Goal: Obtain resource: Obtain resource

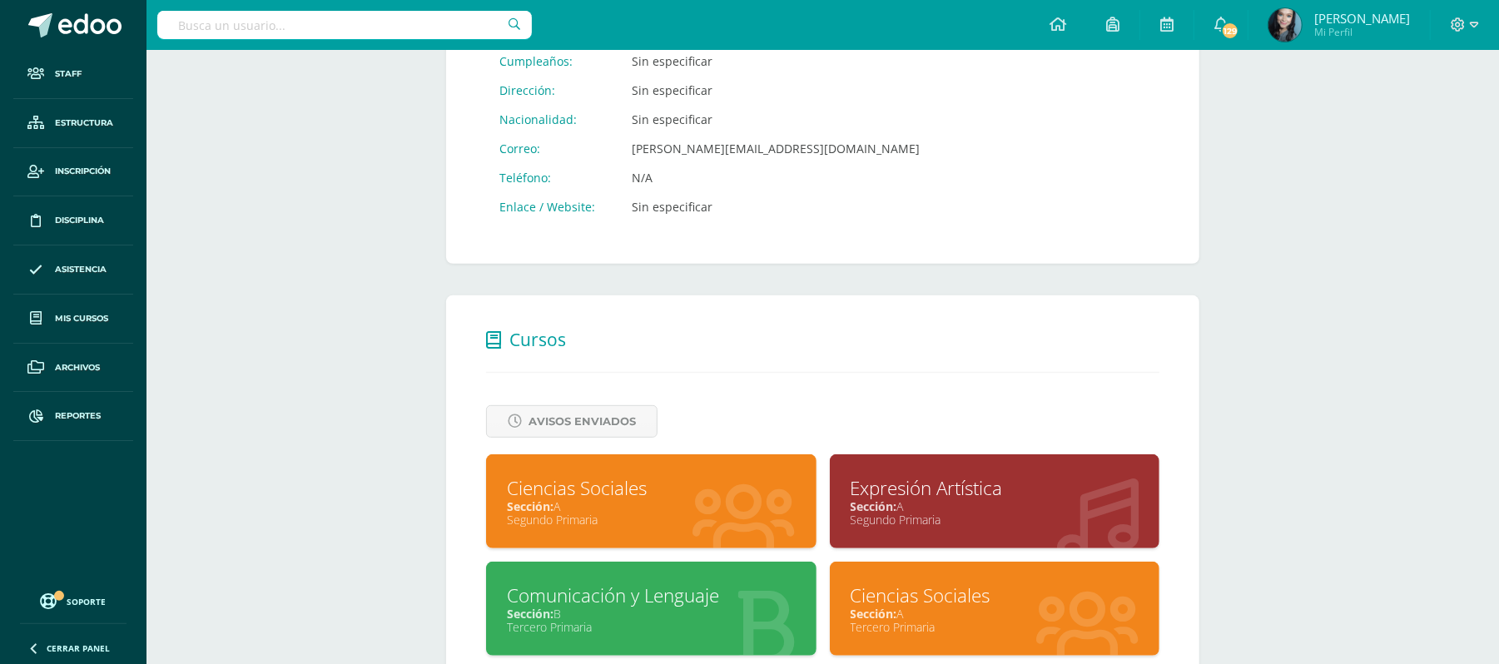
scroll to position [649, 0]
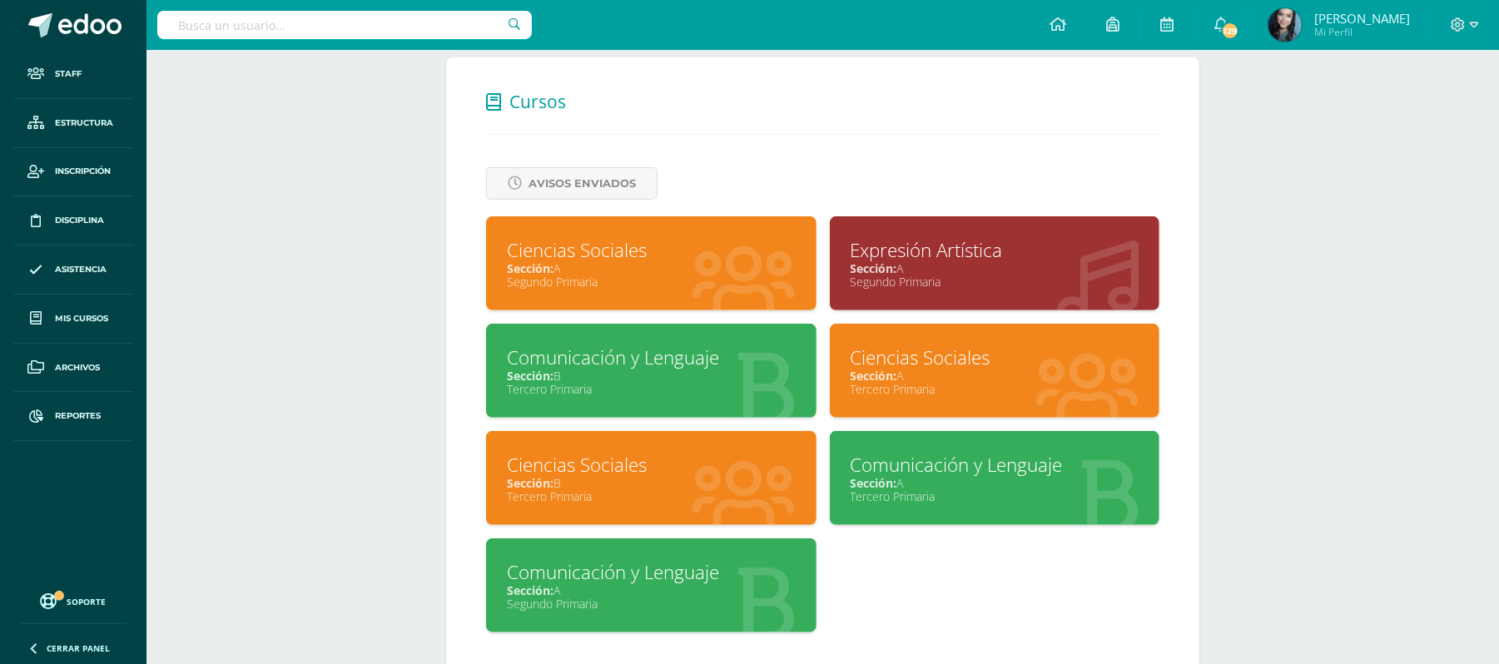
click at [877, 347] on div "Ciencias Sociales" at bounding box center [995, 358] width 289 height 26
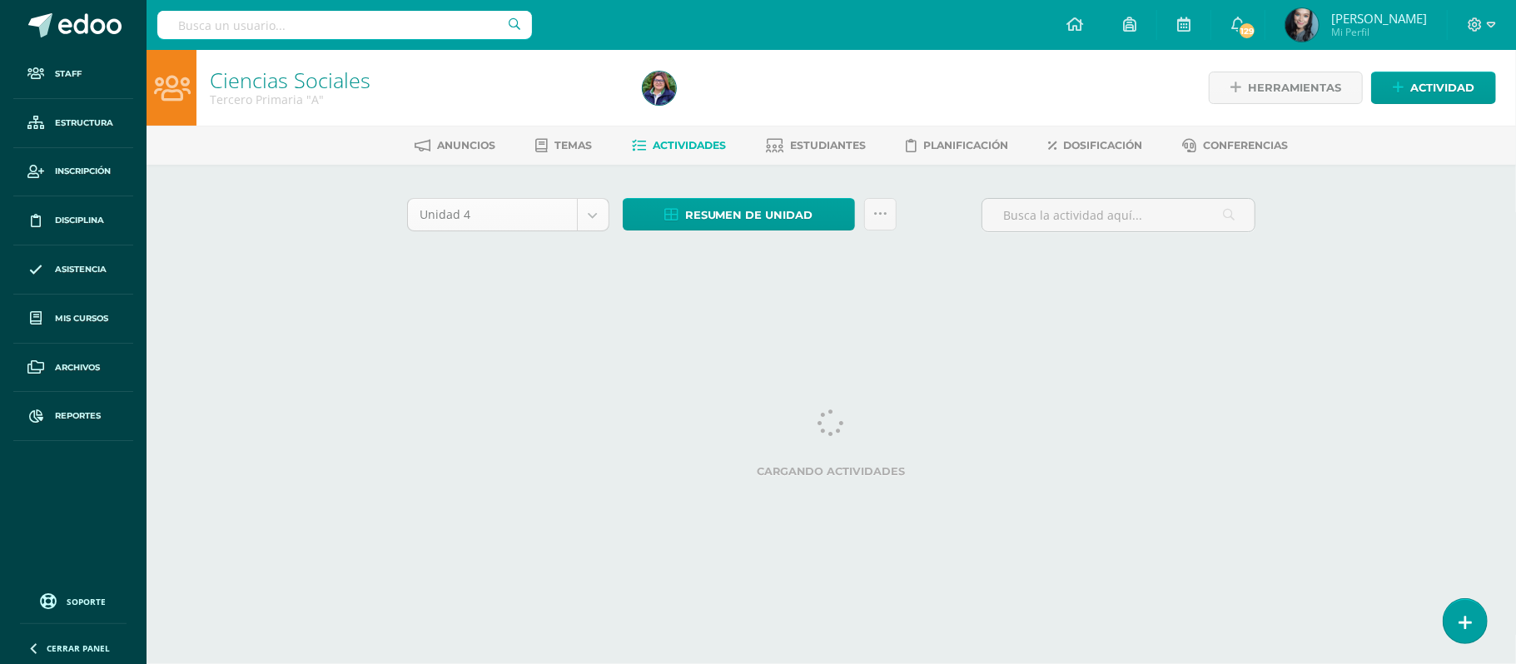
click at [594, 217] on body "Staff Estructura Inscripción Disciplina Asistencia Mis cursos Archivos Reportes…" at bounding box center [758, 155] width 1516 height 310
select select "Unidad 3"
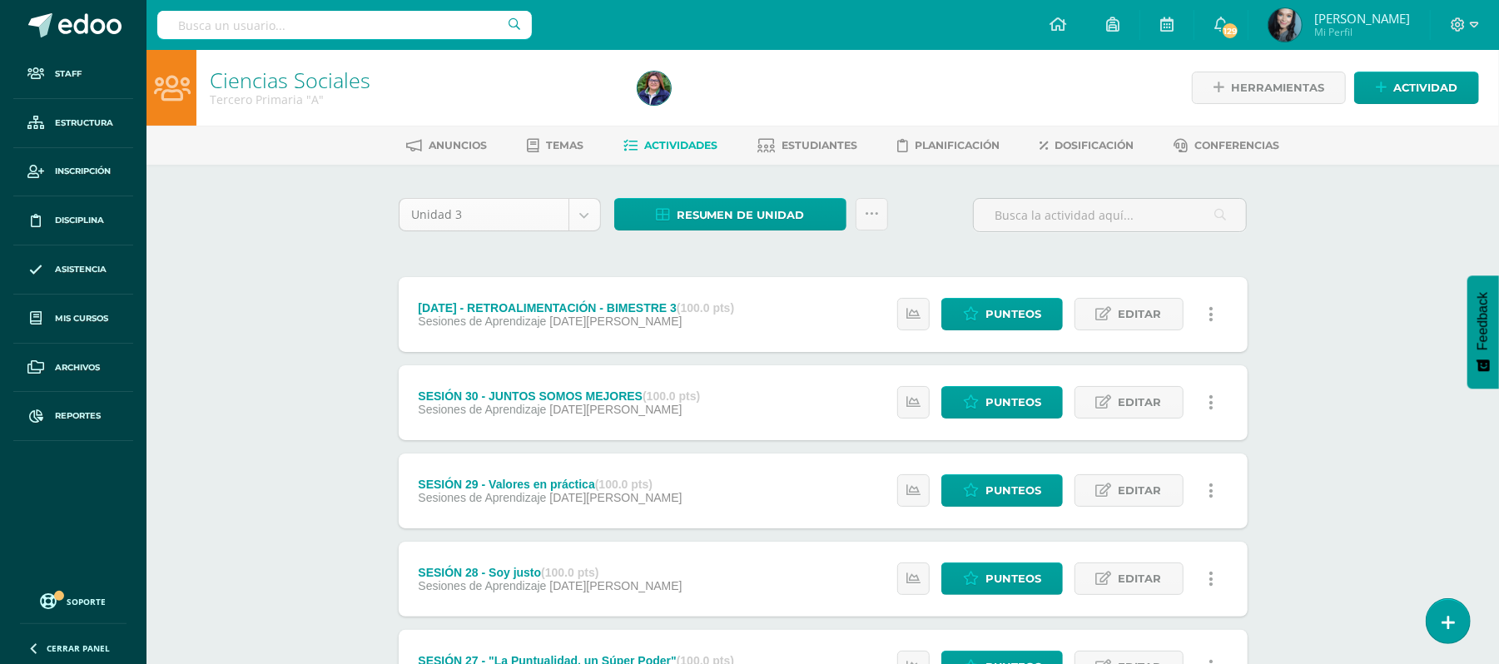
click at [589, 214] on body "Staff Estructura Inscripción Disciplina Asistencia Mis cursos Archivos Reportes…" at bounding box center [749, 625] width 1499 height 1251
select select "Unidad 4"
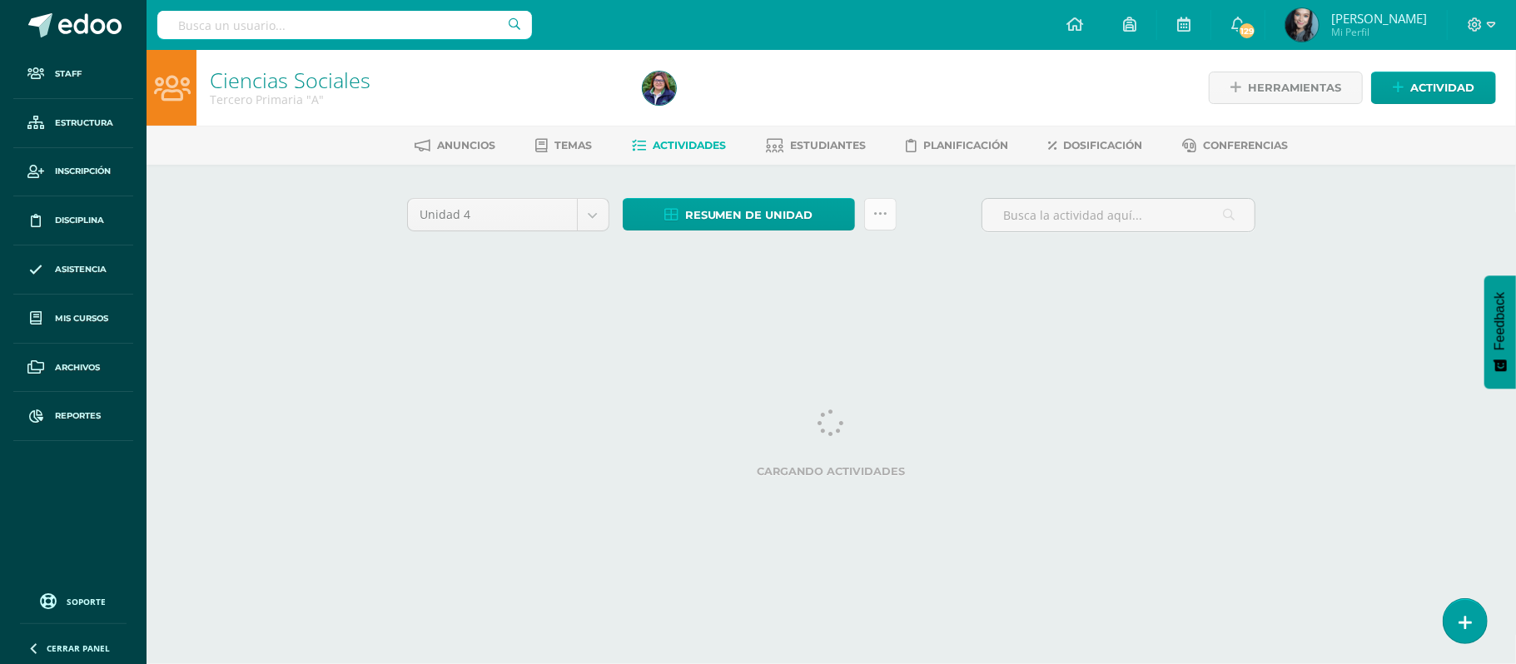
click at [881, 216] on icon at bounding box center [880, 214] width 14 height 14
click at [936, 204] on div "Unidad 4 Unidad 1 Unidad 2 Unidad 3 Unidad 4 Resumen de unidad Descargar como H…" at bounding box center [831, 221] width 862 height 47
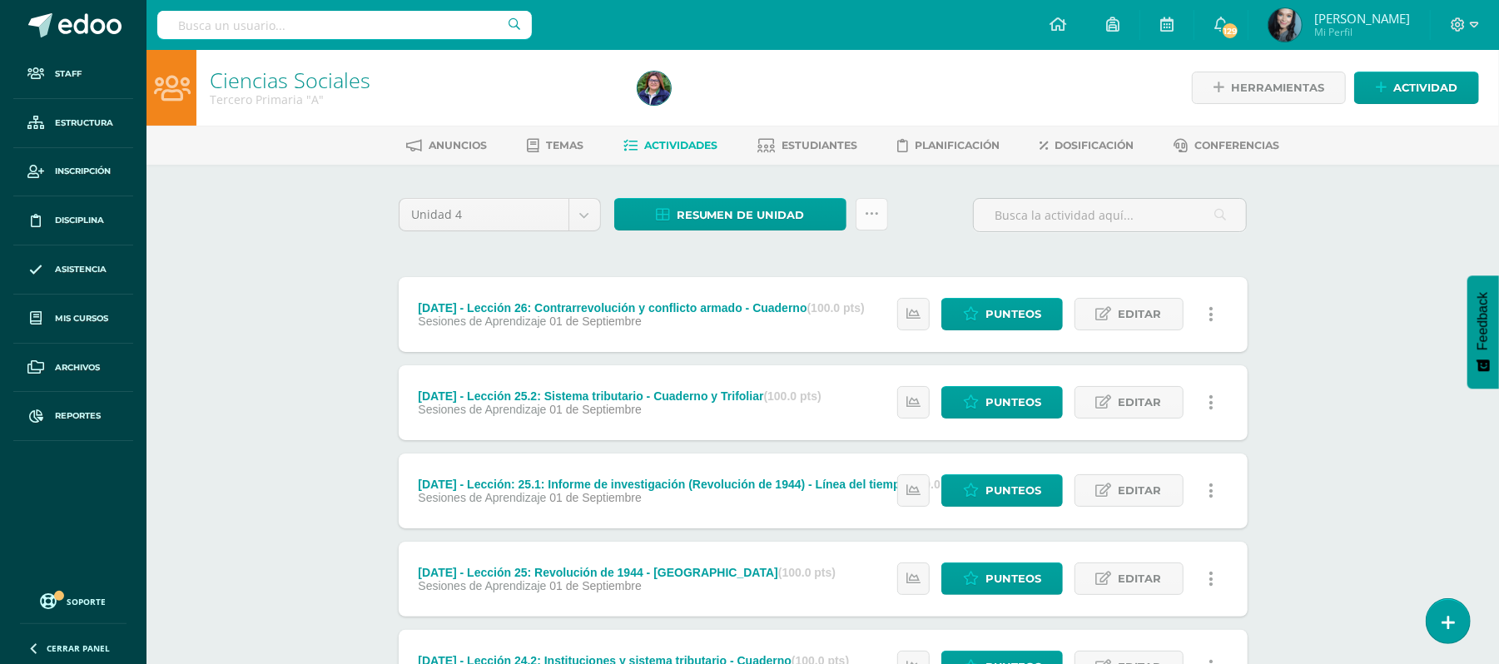
click at [881, 221] on link at bounding box center [872, 214] width 32 height 32
click at [809, 260] on link "Subir actividades en masa" at bounding box center [829, 266] width 183 height 40
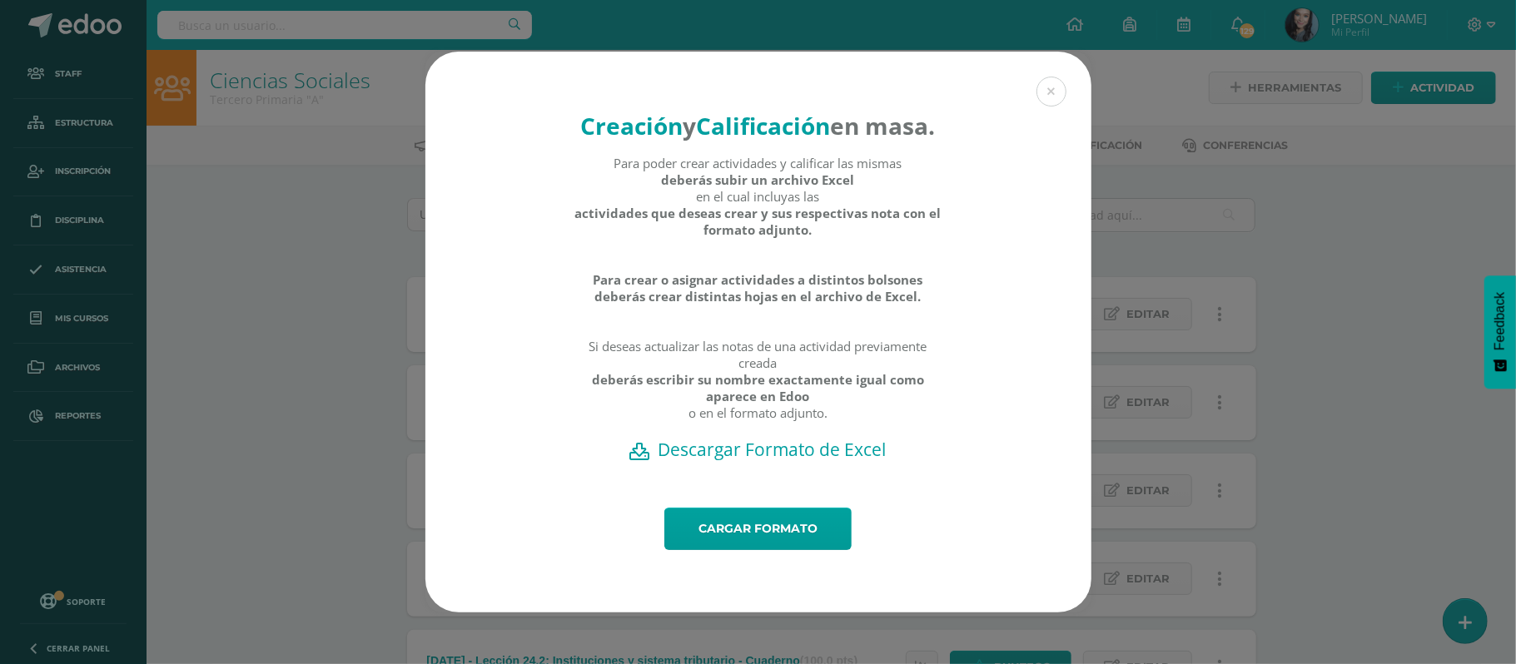
click at [770, 461] on h2 "Descargar Formato de Excel" at bounding box center [758, 449] width 608 height 23
click at [800, 544] on link "Cargar formato" at bounding box center [757, 529] width 187 height 42
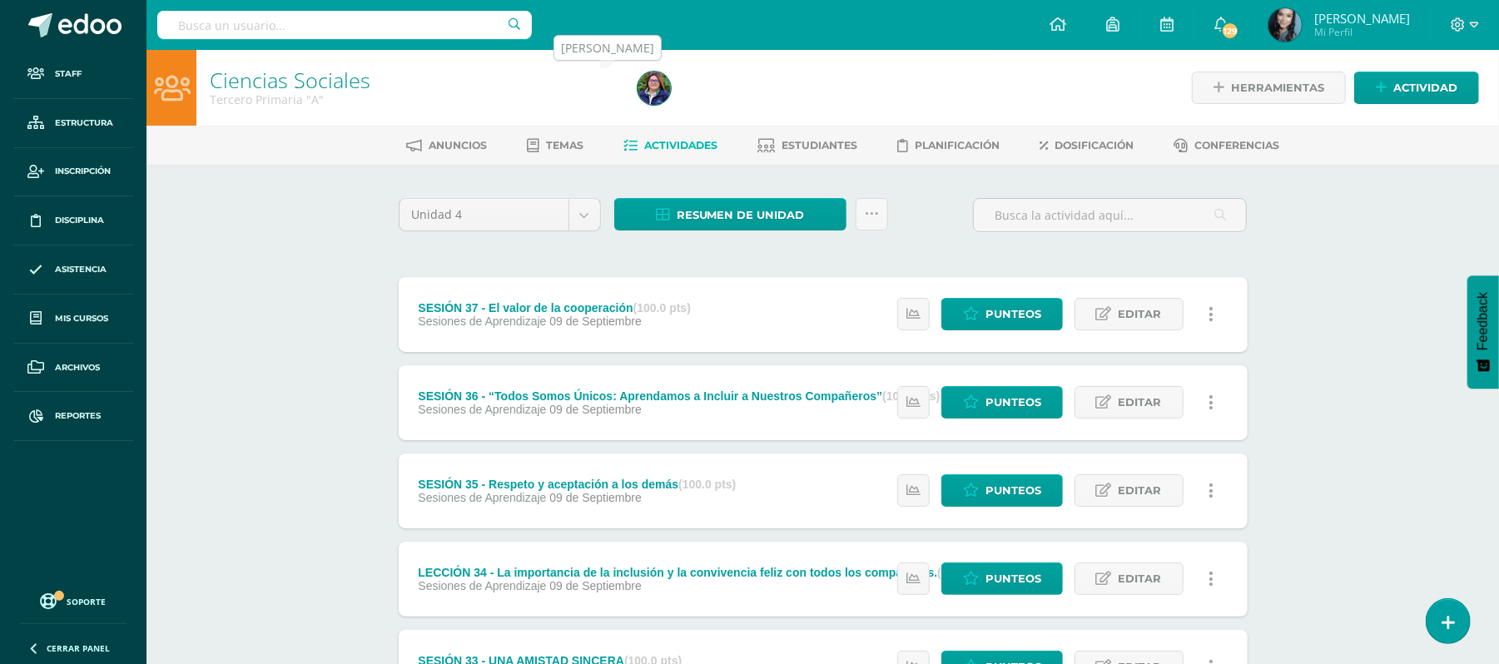
click at [643, 81] on img at bounding box center [654, 88] width 33 height 33
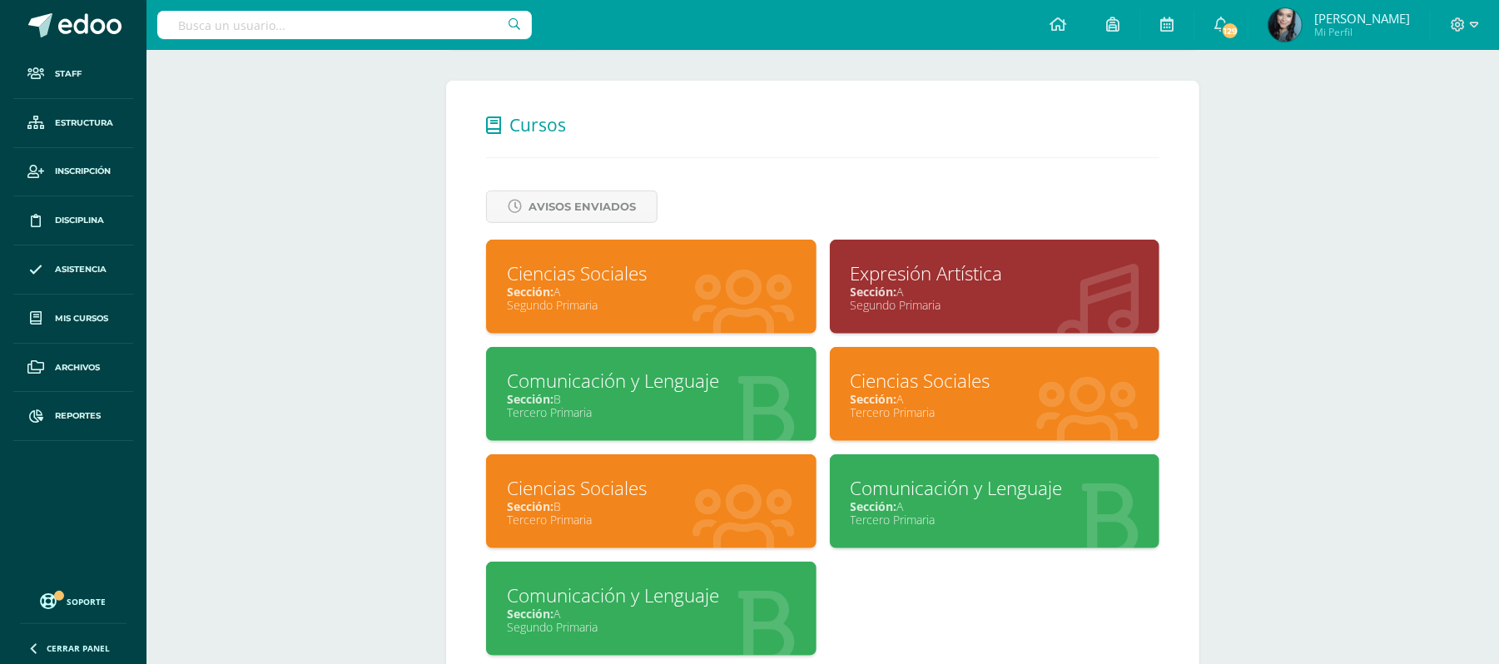
click at [610, 484] on div "Ciencias Sociales" at bounding box center [651, 488] width 289 height 26
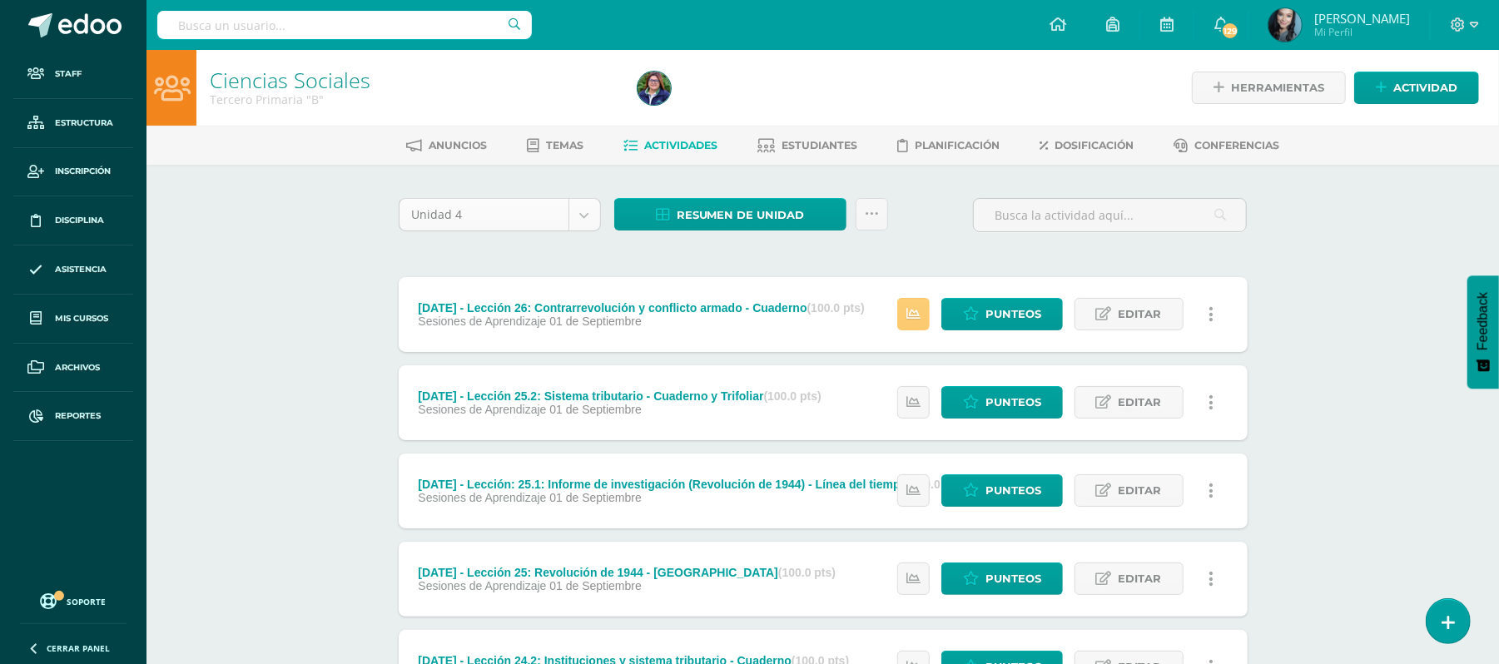
click at [593, 217] on body "Staff Estructura Inscripción Disciplina Asistencia Mis cursos Archivos Reportes…" at bounding box center [749, 496] width 1499 height 992
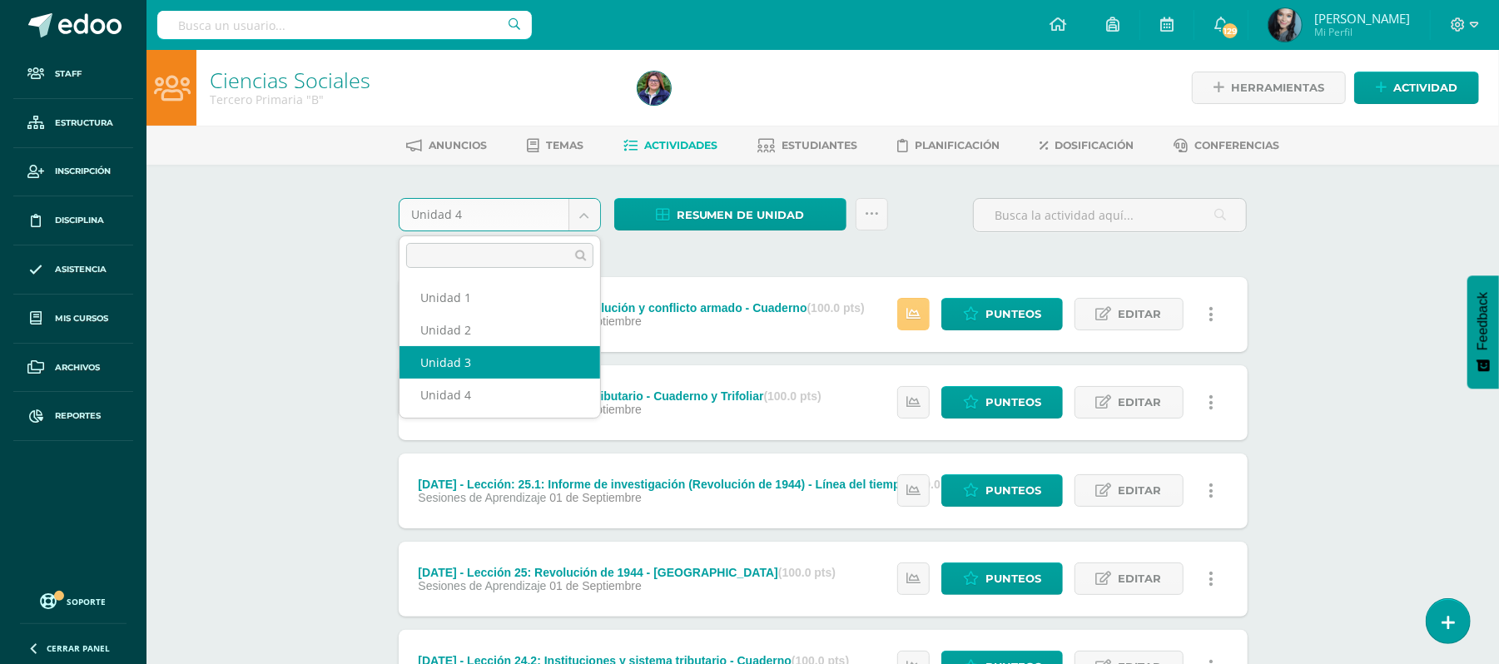
select select "Unidad 3"
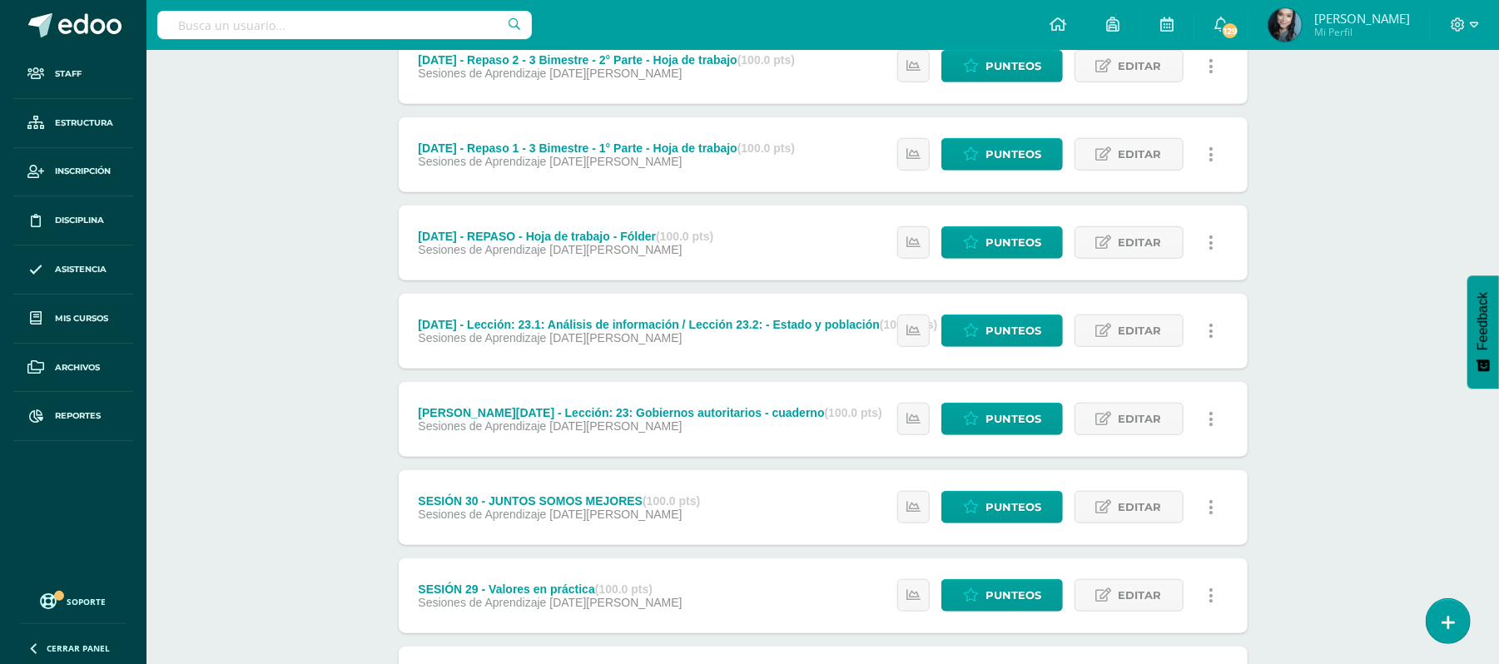
scroll to position [135, 0]
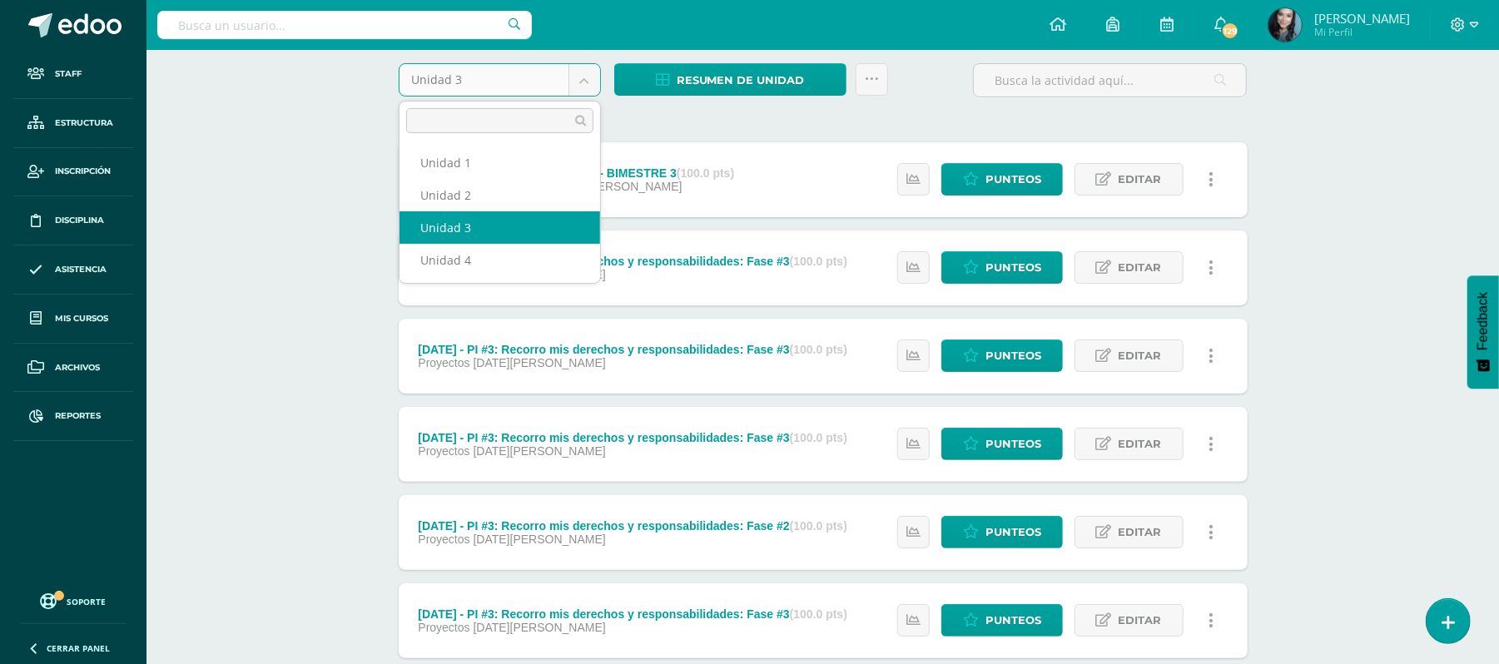
scroll to position [0, 0]
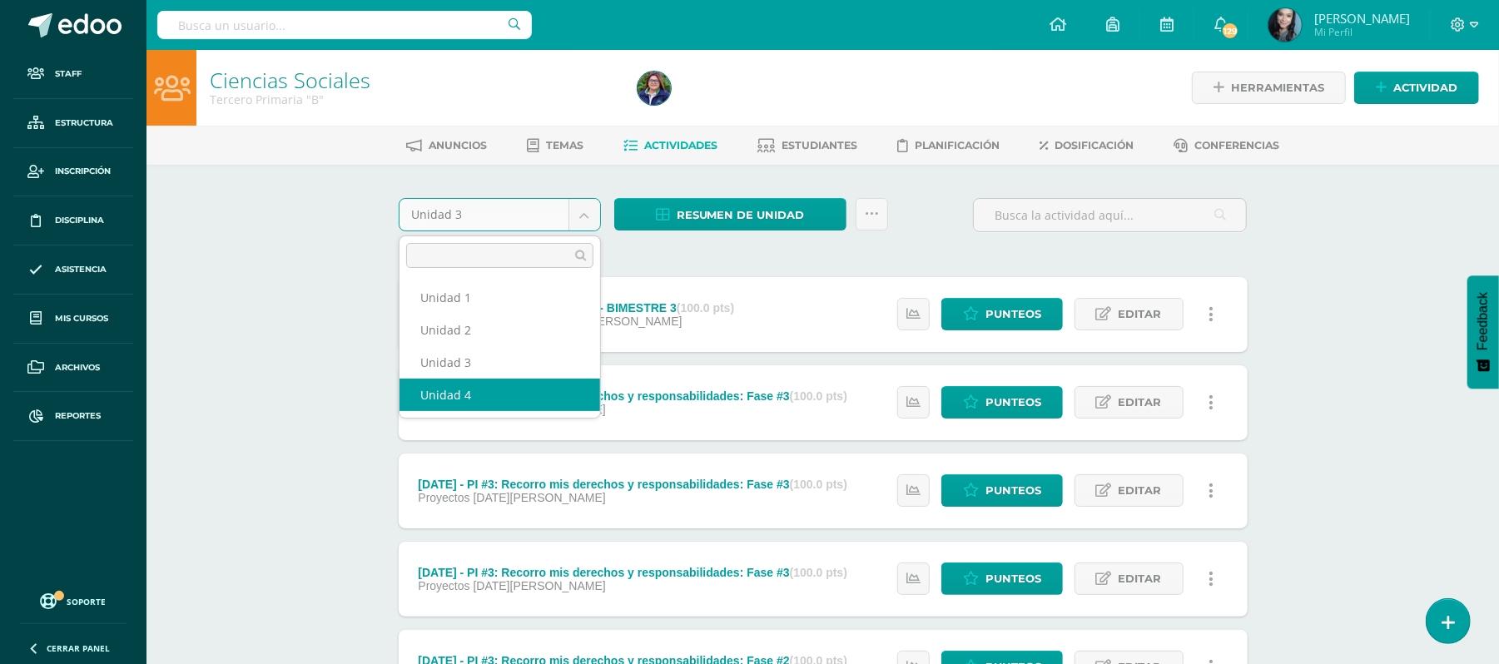
select select "Unidad 4"
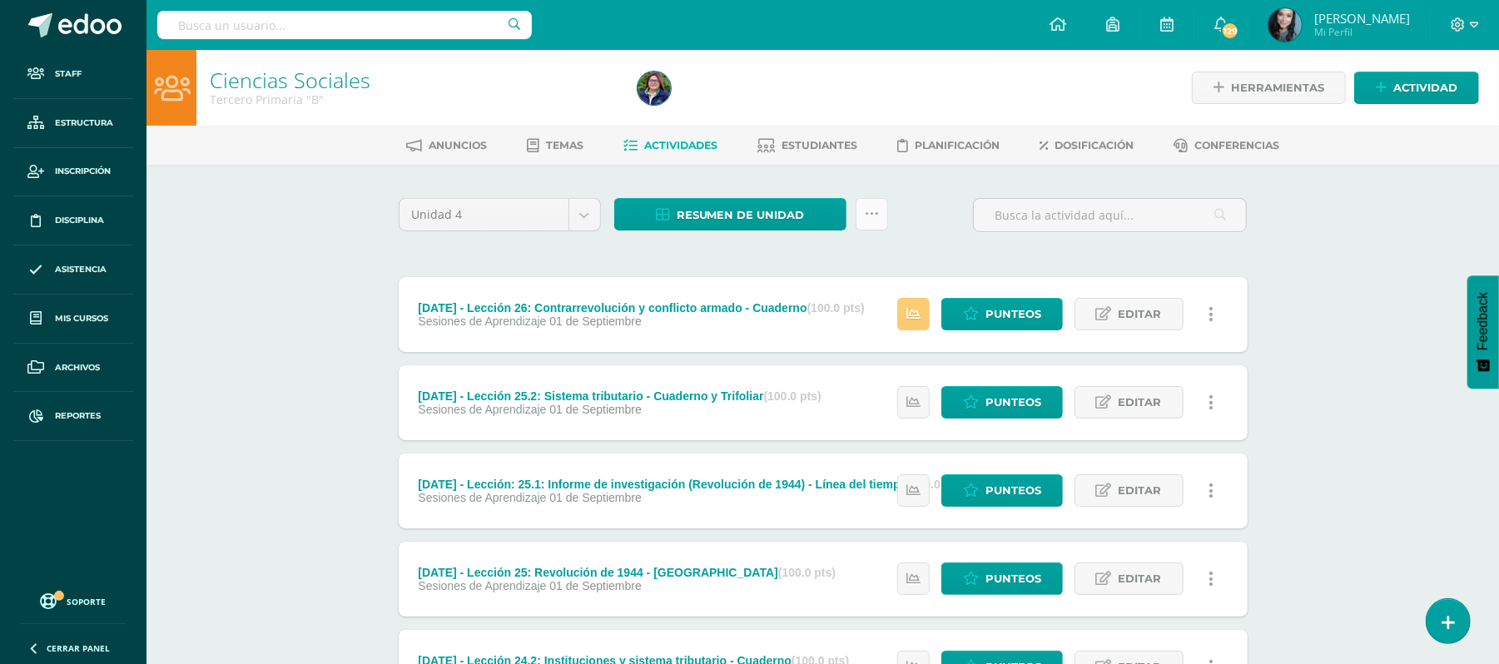
click at [867, 221] on link at bounding box center [872, 214] width 32 height 32
click at [826, 246] on link "Subir actividades en masa" at bounding box center [829, 266] width 183 height 40
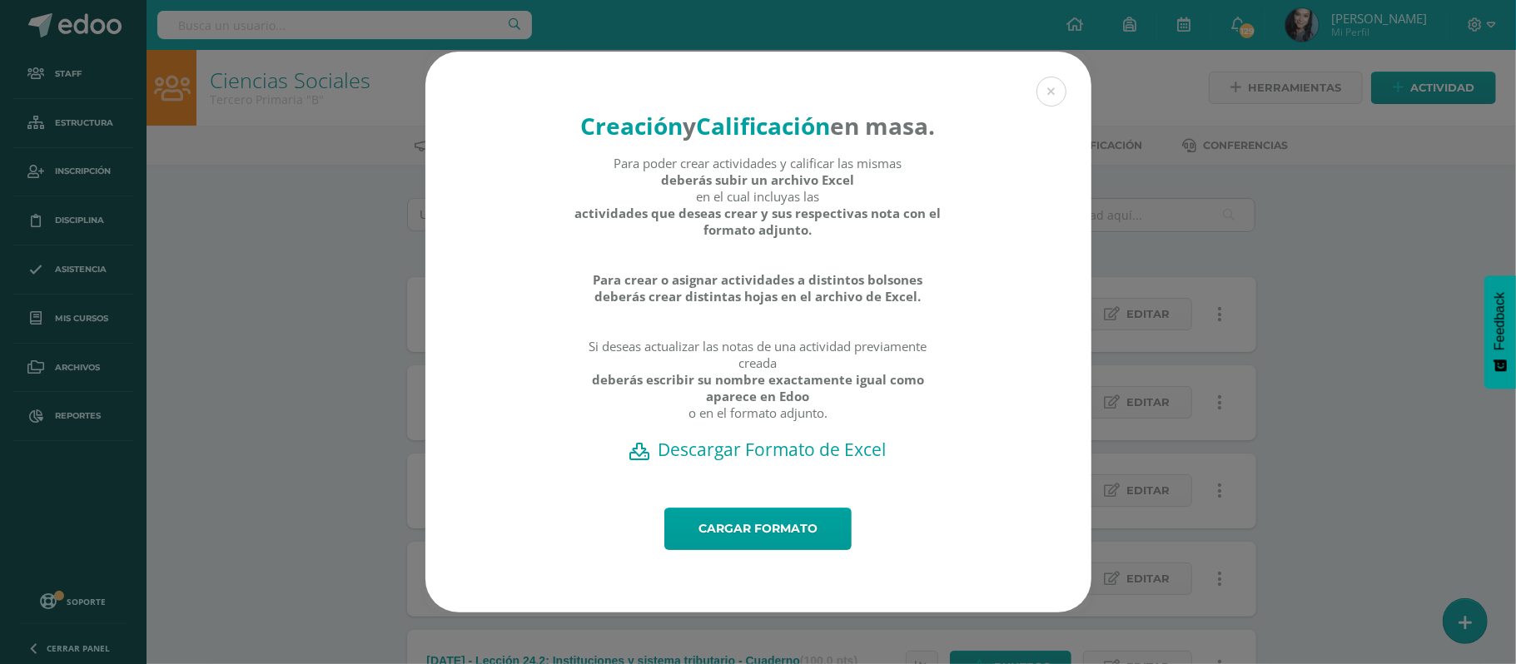
click at [792, 460] on h2 "Descargar Formato de Excel" at bounding box center [758, 449] width 608 height 23
